Goal: Register for event/course

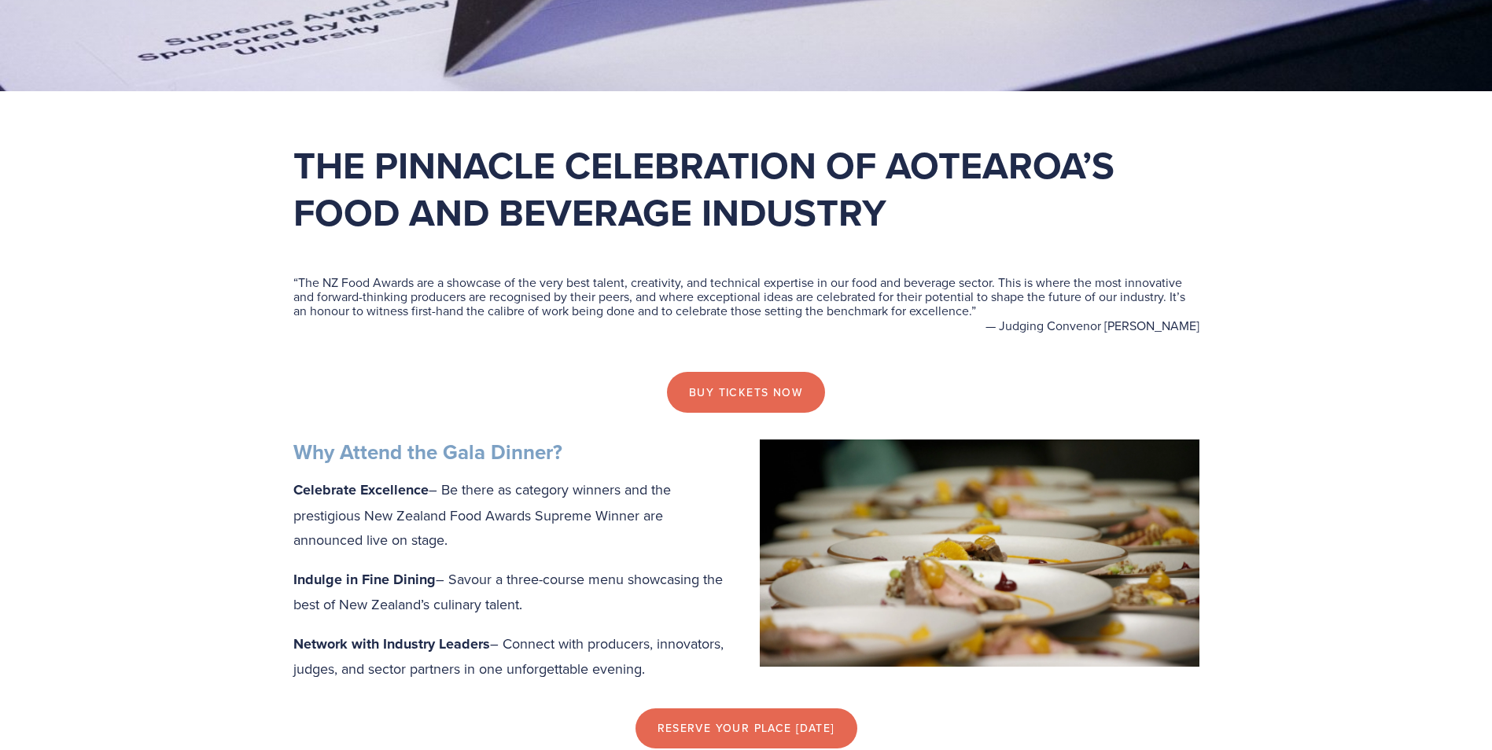
scroll to position [708, 0]
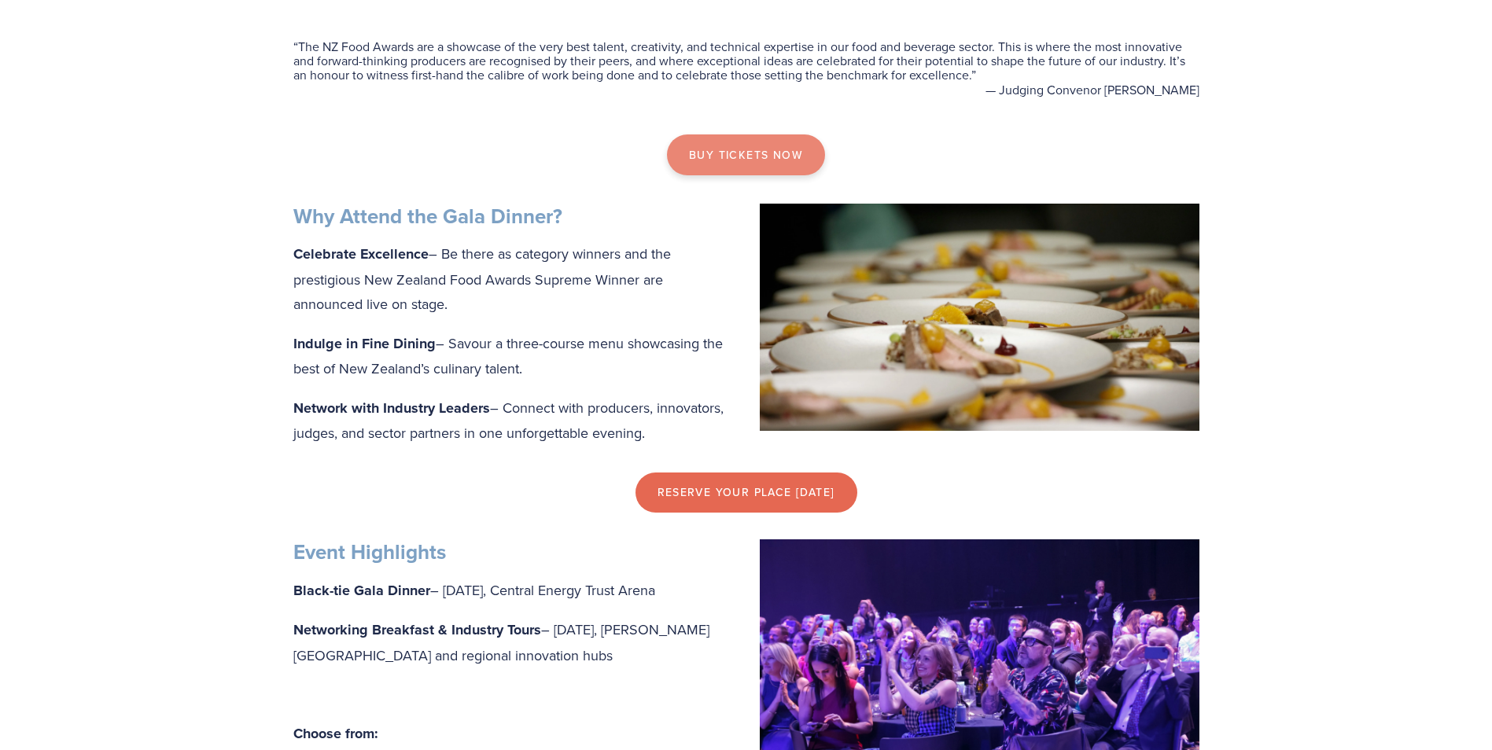
click at [741, 145] on link "Buy tickets now" at bounding box center [746, 154] width 158 height 41
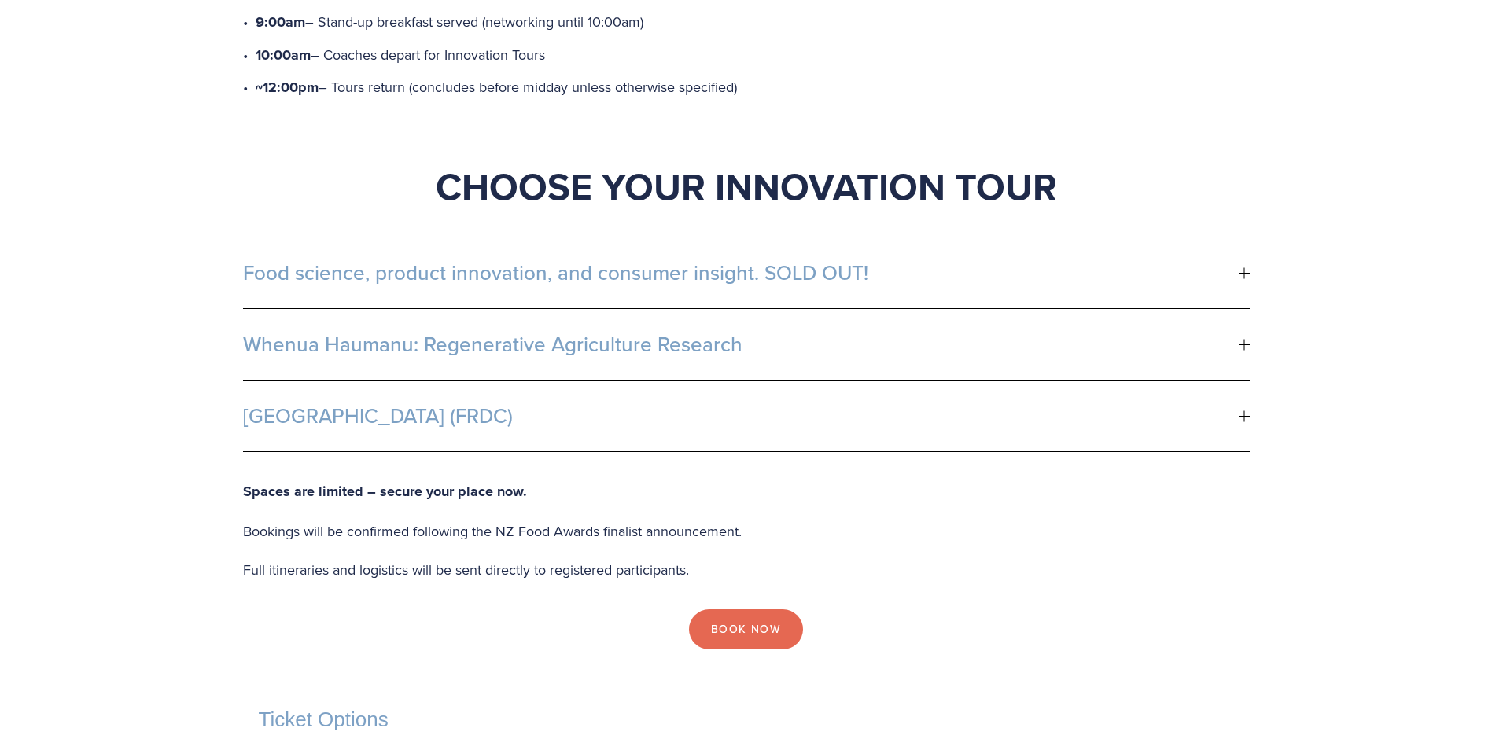
scroll to position [865, 0]
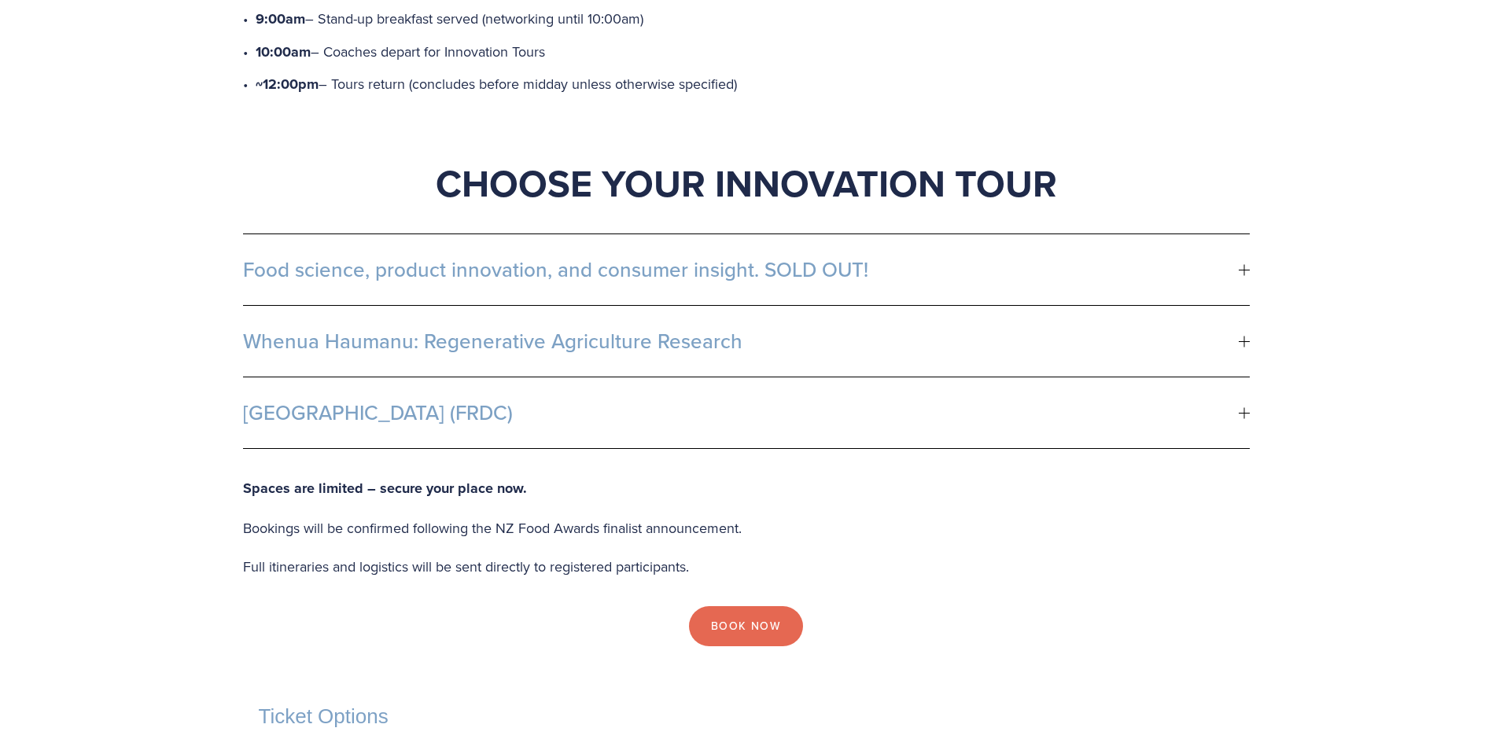
click at [1253, 220] on div "Food science, product innovation, and consumer insight. SOLD OUT! Location: [PE…" at bounding box center [746, 341] width 1033 height 242
click at [1227, 258] on span "Food science, product innovation, and consumer insight. SOLD OUT!" at bounding box center [741, 270] width 996 height 24
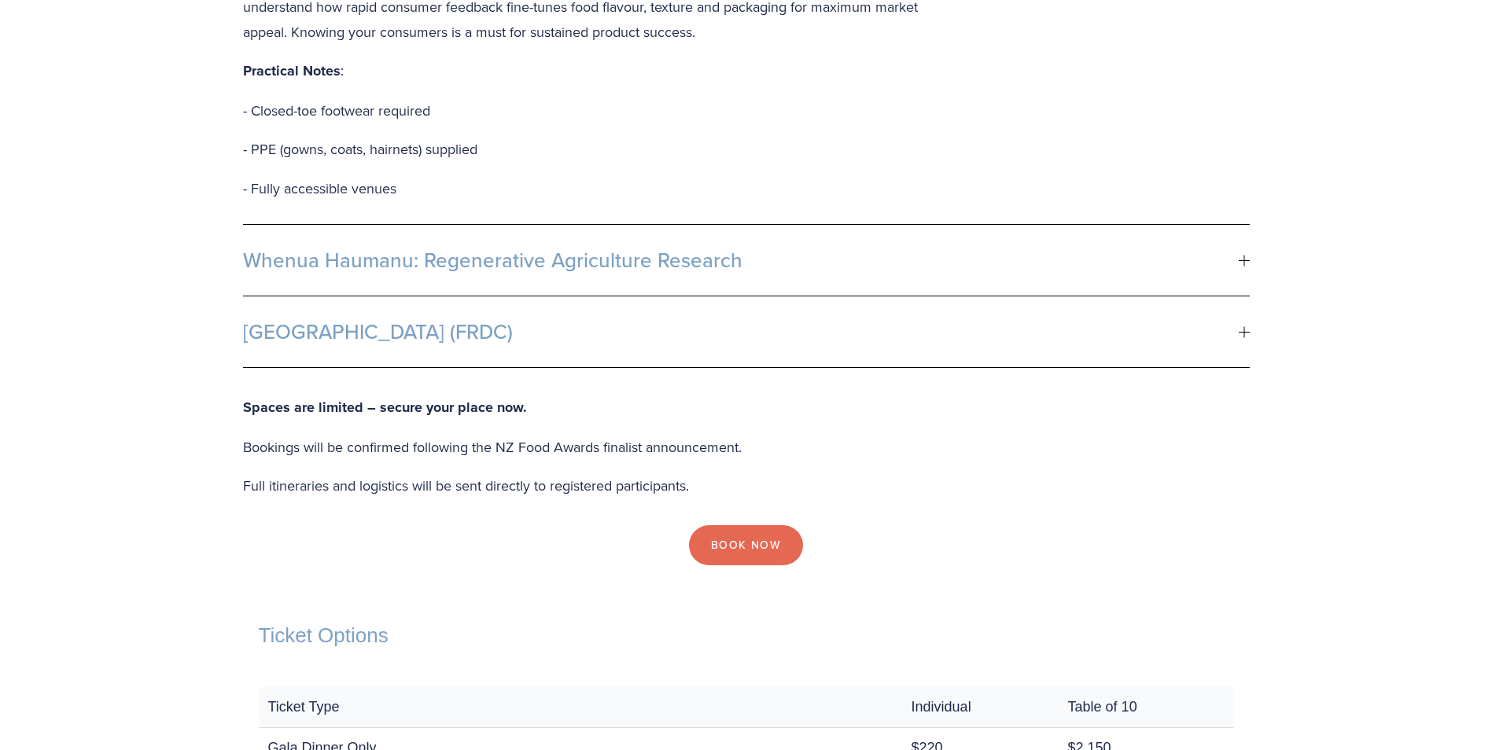
scroll to position [1730, 0]
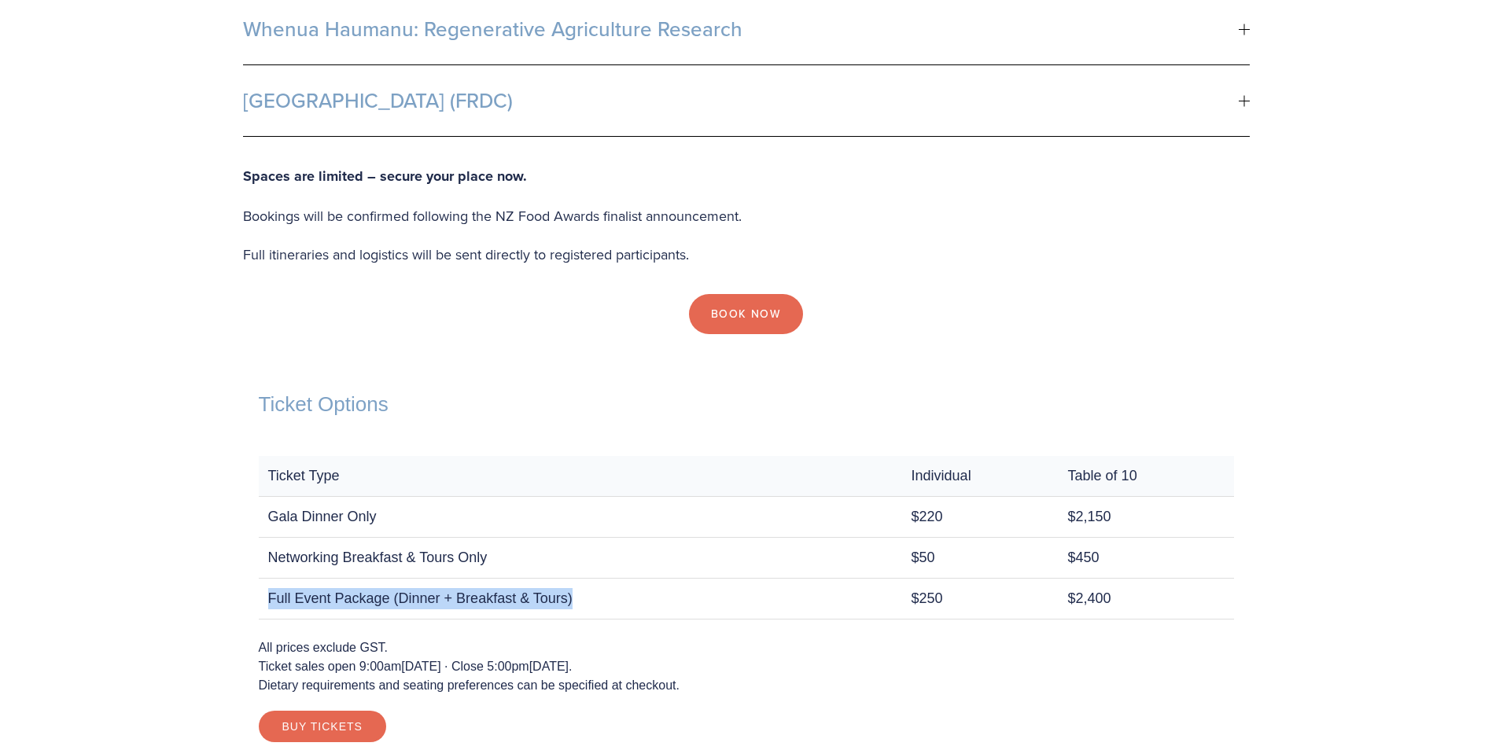
drag, startPoint x: 267, startPoint y: 524, endPoint x: 609, endPoint y: 524, distance: 341.3
click at [609, 578] on td "Full Event Package (Dinner + Breakfast & Tours)" at bounding box center [580, 598] width 643 height 41
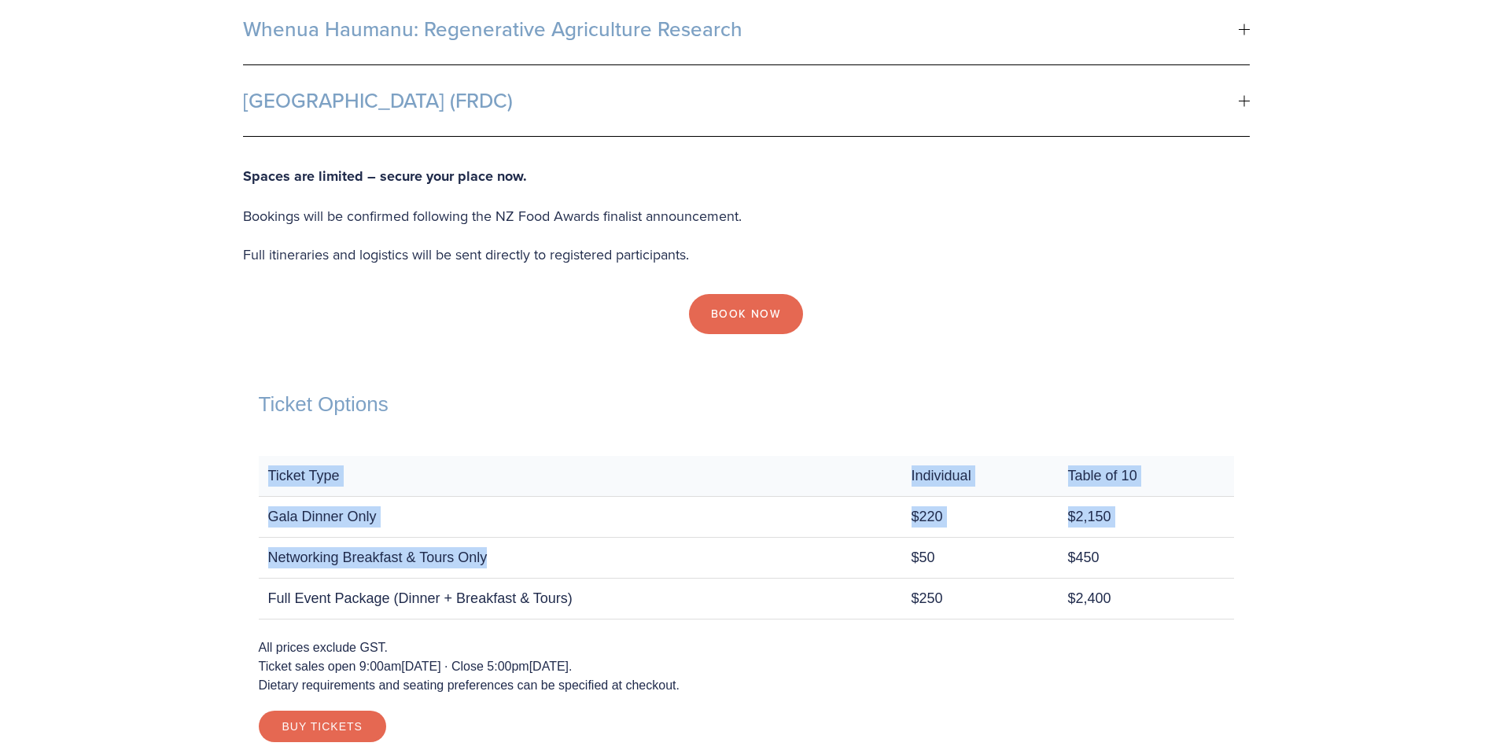
drag, startPoint x: 324, startPoint y: 493, endPoint x: 255, endPoint y: 493, distance: 69.2
click at [255, 493] on div "Ticket Options Ticket Type Individual Table of 10 Gala Dinner Only $220 $2,150 …" at bounding box center [746, 567] width 1007 height 413
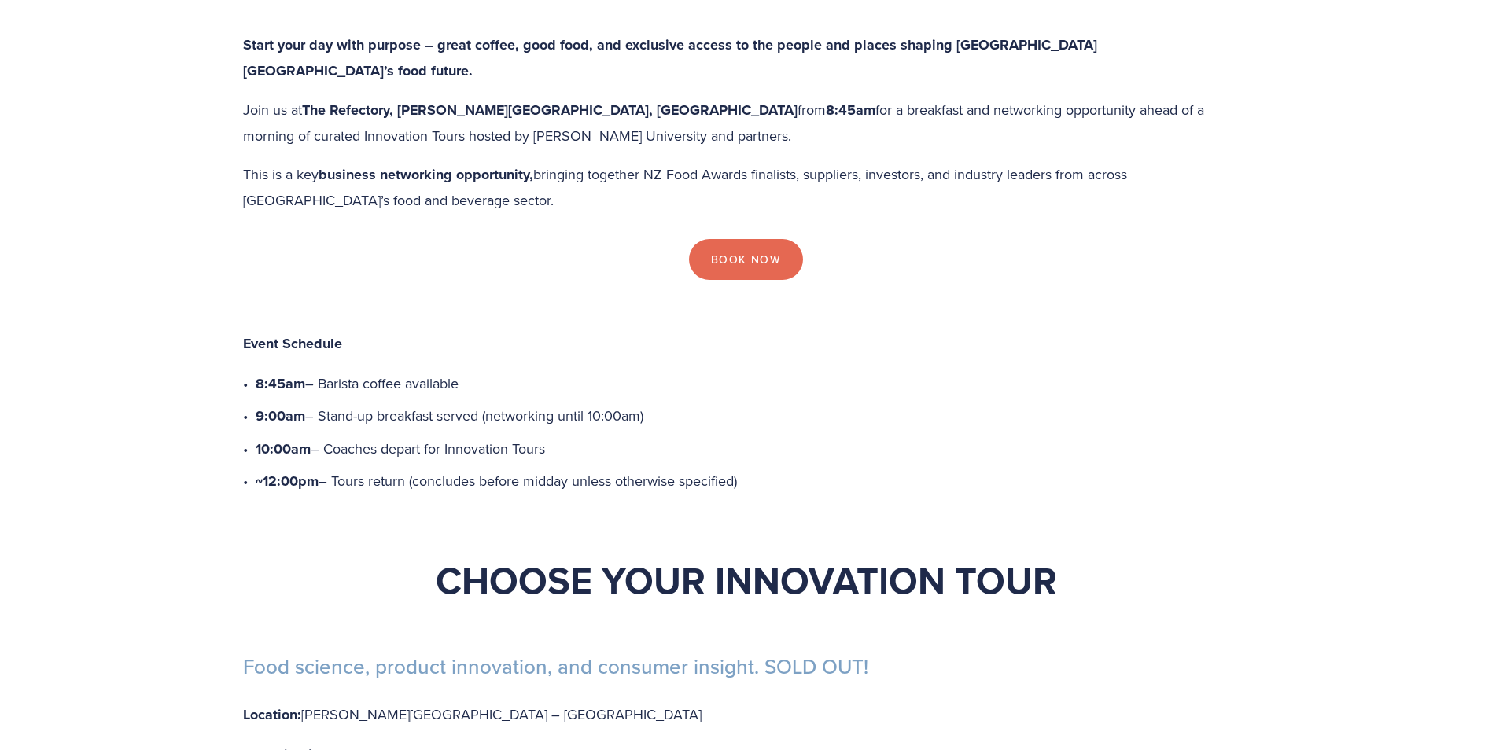
scroll to position [236, 0]
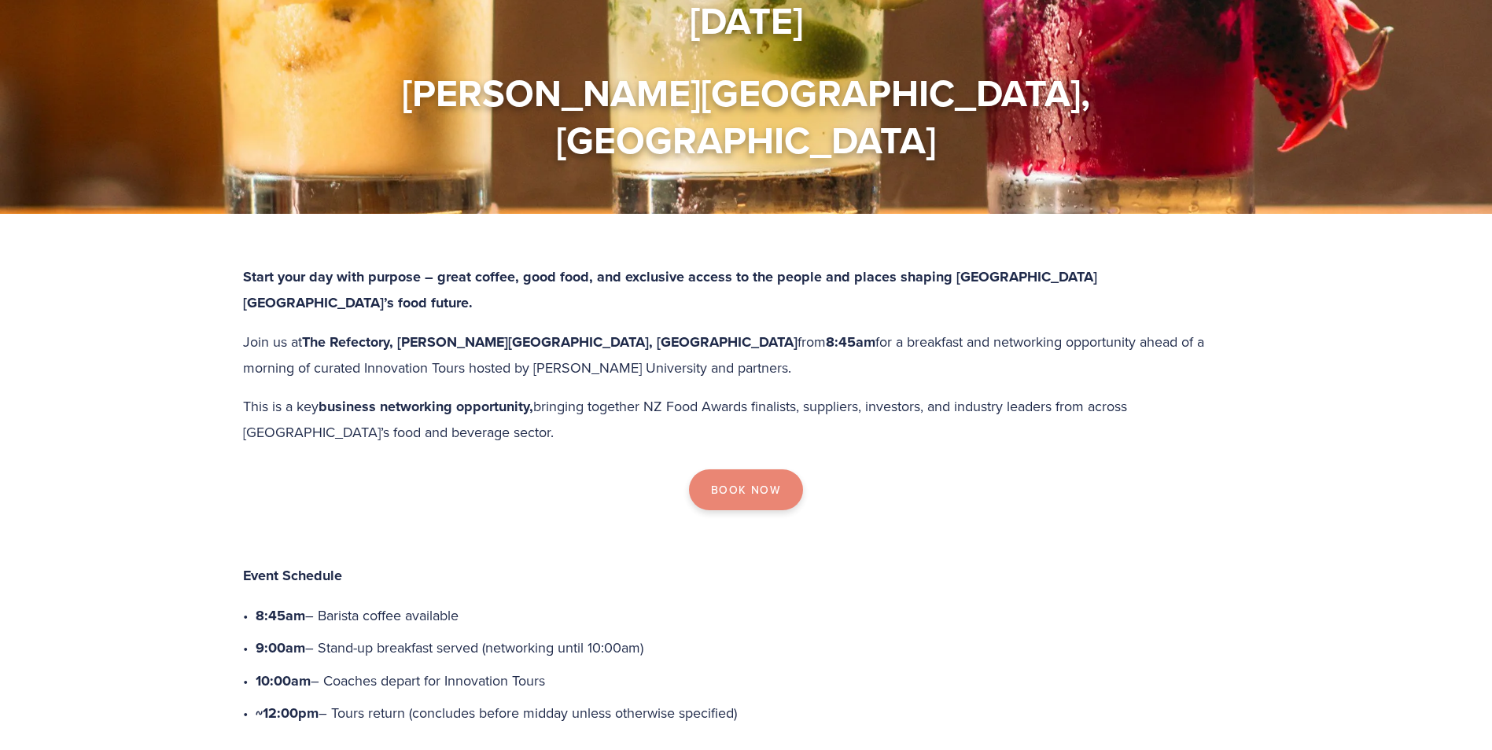
click at [750, 470] on link "Book Now" at bounding box center [746, 490] width 114 height 41
